Goal: Information Seeking & Learning: Learn about a topic

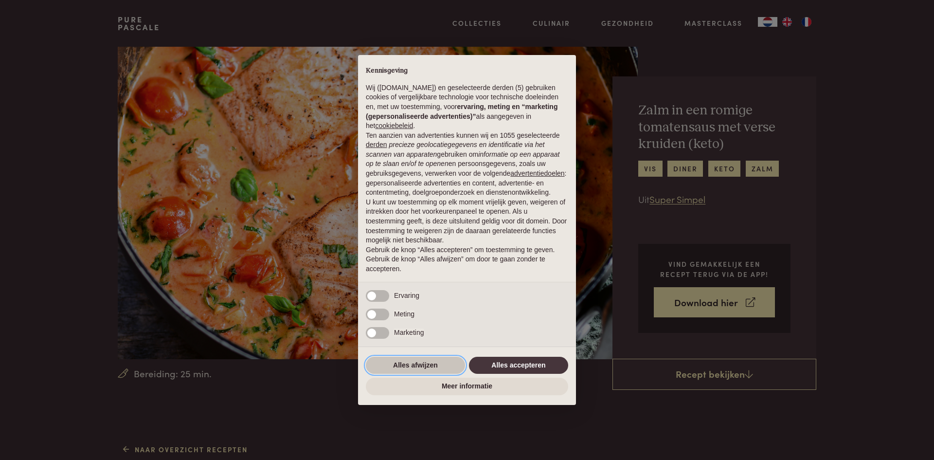
click at [419, 363] on button "Alles afwijzen" at bounding box center [415, 366] width 99 height 18
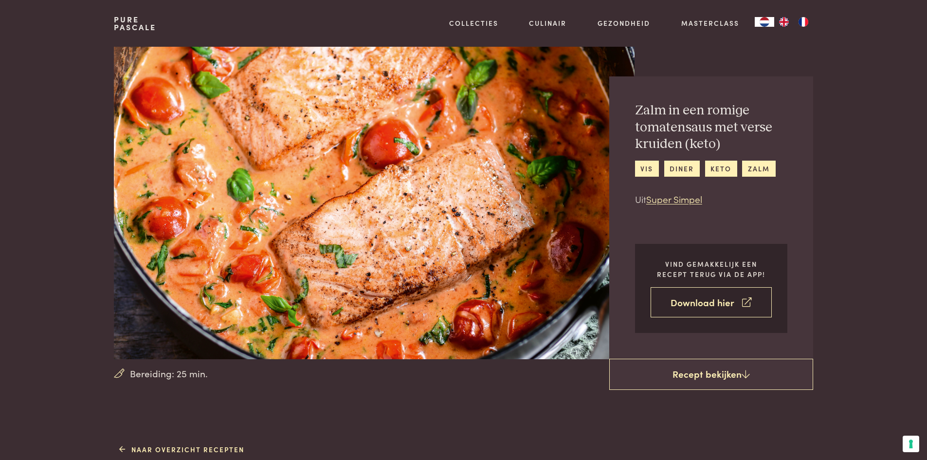
click at [719, 300] on link "Download hier" at bounding box center [711, 302] width 121 height 31
click at [679, 196] on link "Super Simpel" at bounding box center [674, 198] width 56 height 13
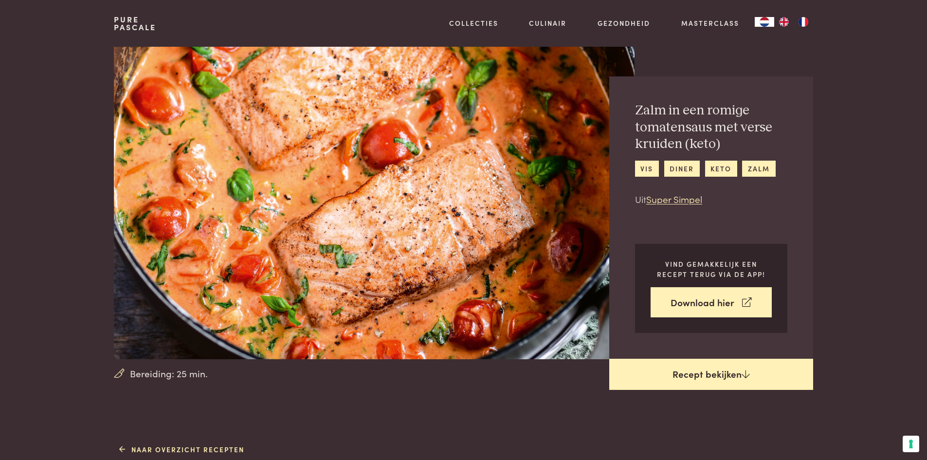
click at [711, 373] on link "Recept bekijken" at bounding box center [711, 374] width 204 height 31
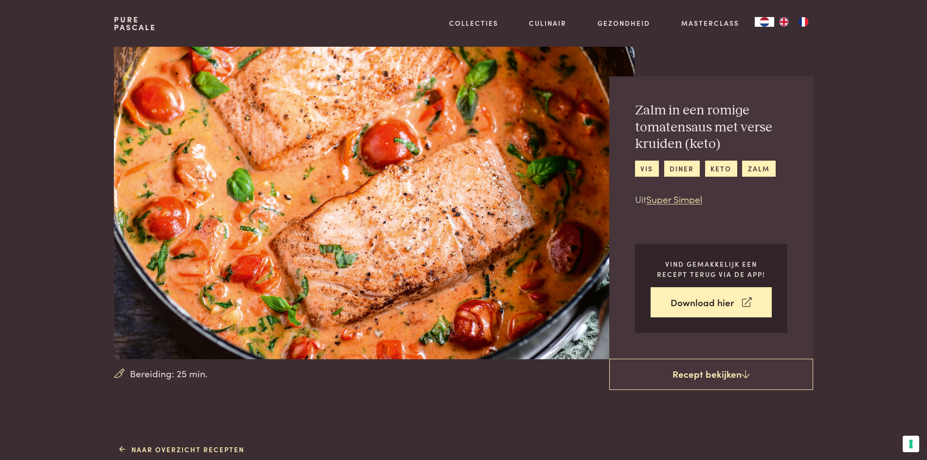
scroll to position [441, 0]
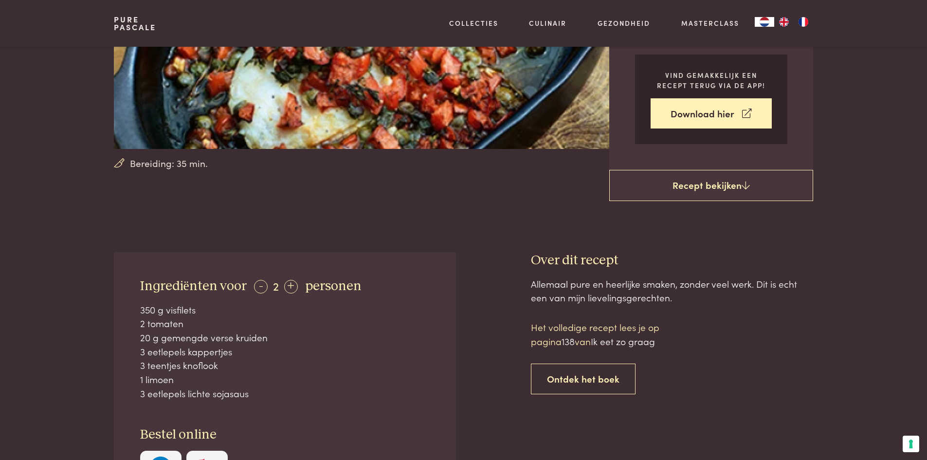
scroll to position [195, 0]
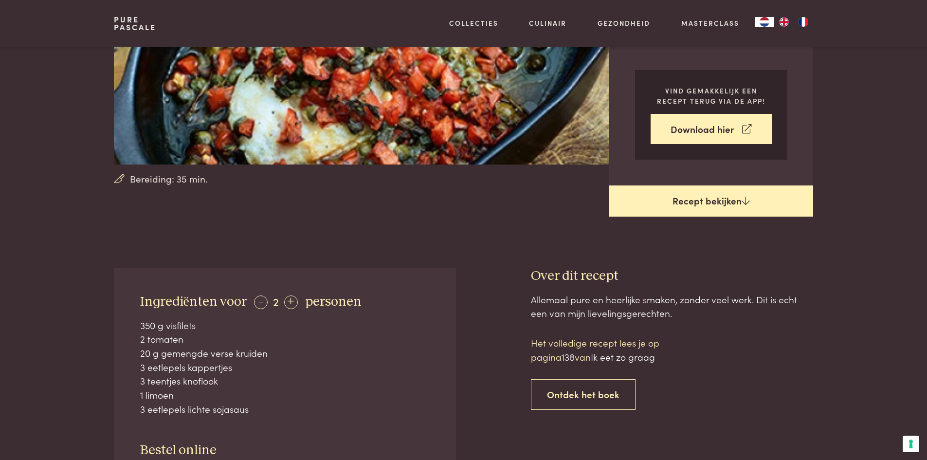
click at [719, 201] on link "Recept bekijken" at bounding box center [711, 200] width 204 height 31
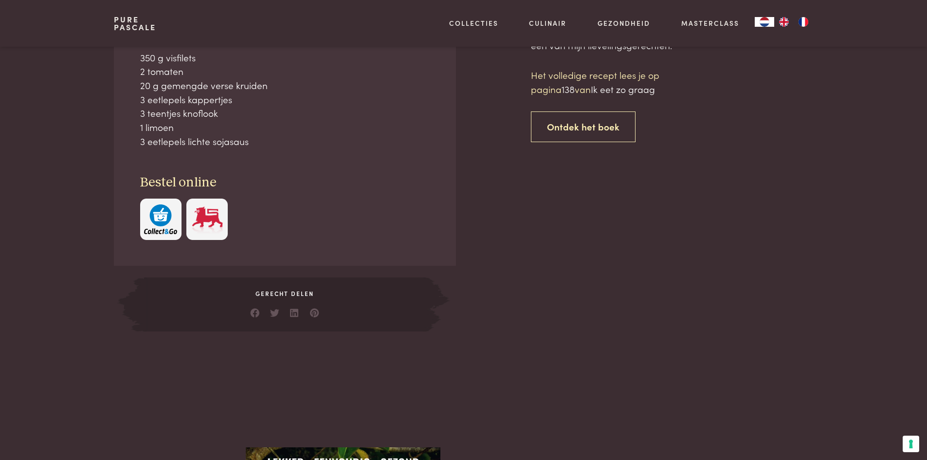
scroll to position [414, 0]
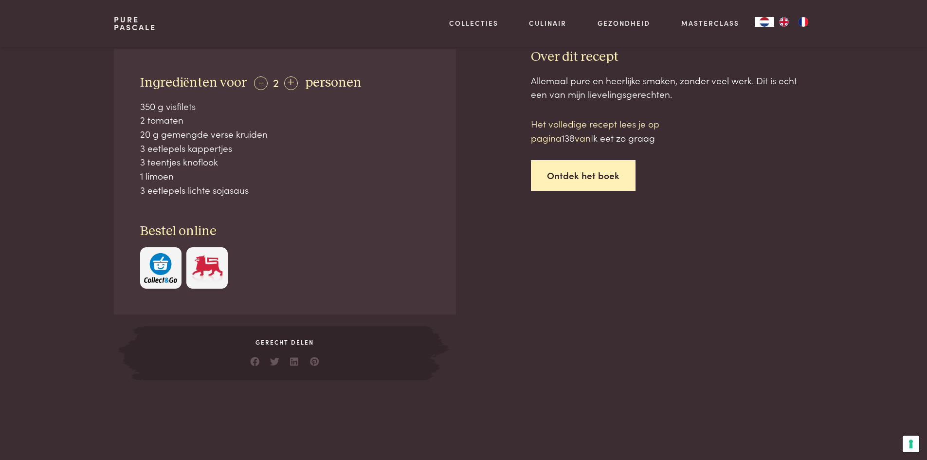
click at [582, 175] on link "Ontdek het boek" at bounding box center [583, 175] width 105 height 31
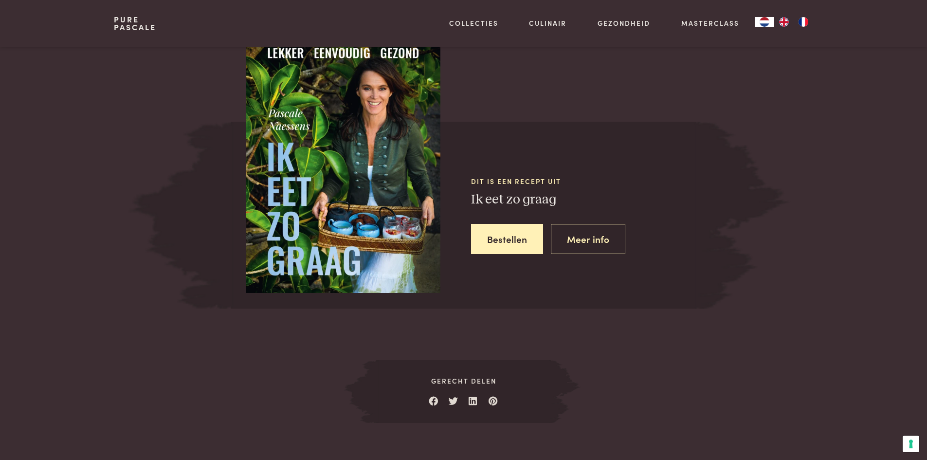
scroll to position [897, 0]
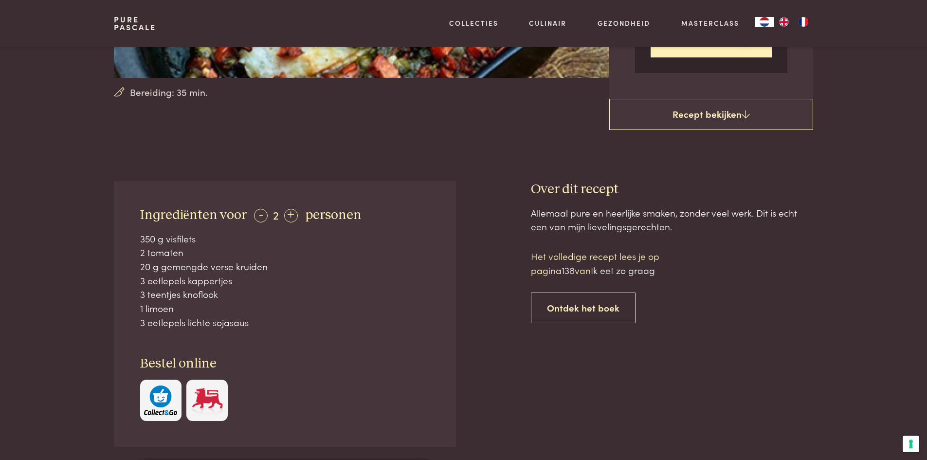
scroll to position [264, 0]
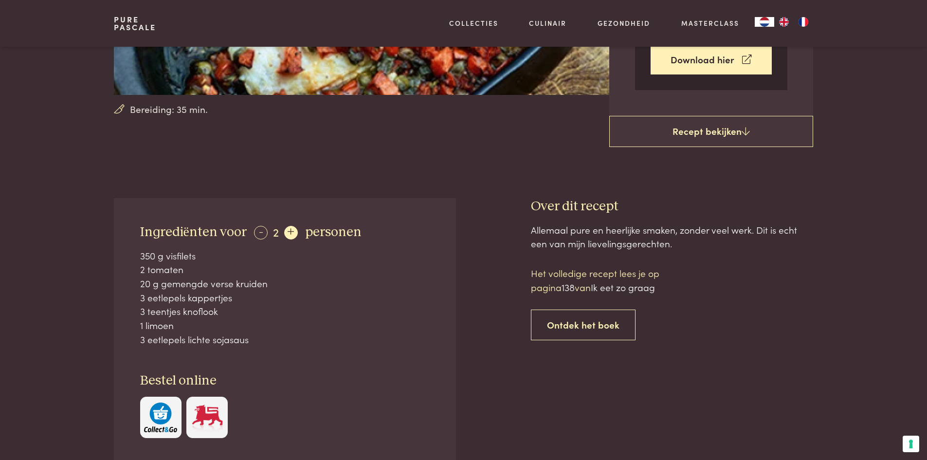
click at [284, 229] on div "+" at bounding box center [291, 233] width 14 height 14
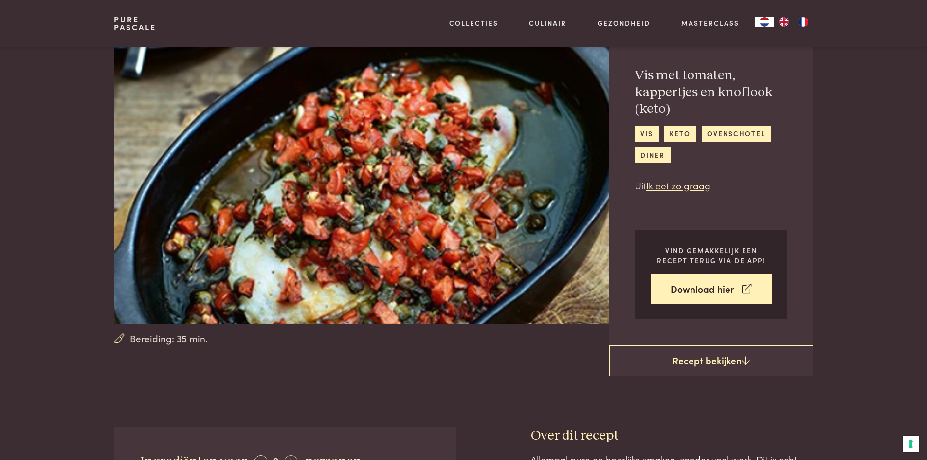
scroll to position [0, 0]
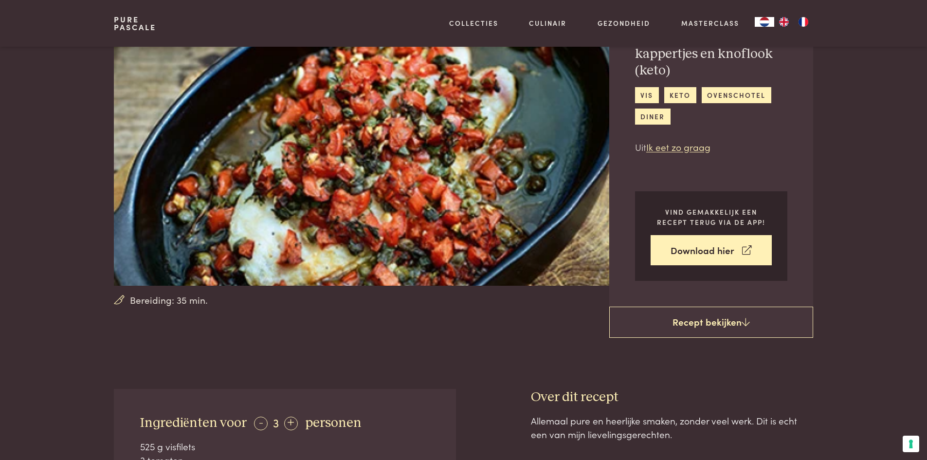
scroll to position [73, 0]
